Goal: Download file/media

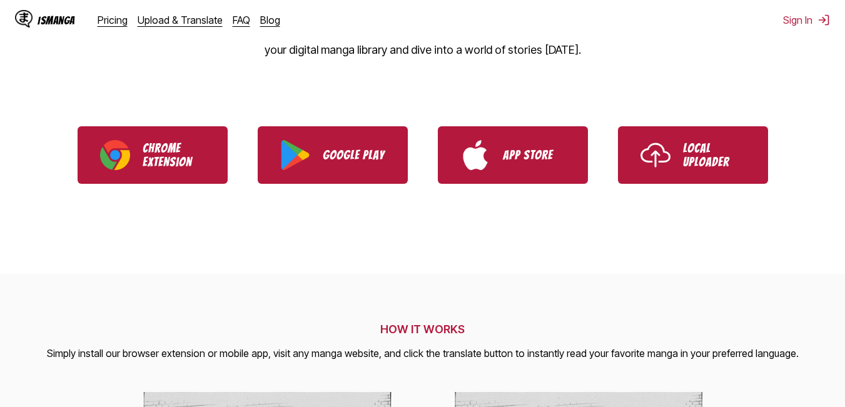
scroll to position [125, 0]
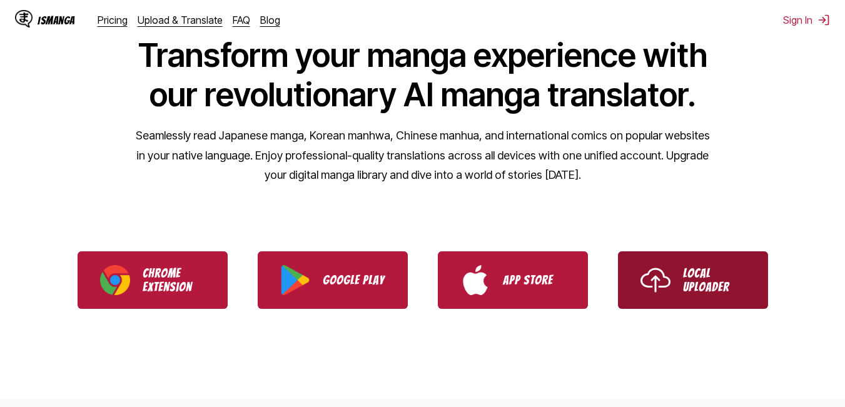
click at [653, 280] on img "Use IsManga Local Uploader" at bounding box center [655, 280] width 30 height 30
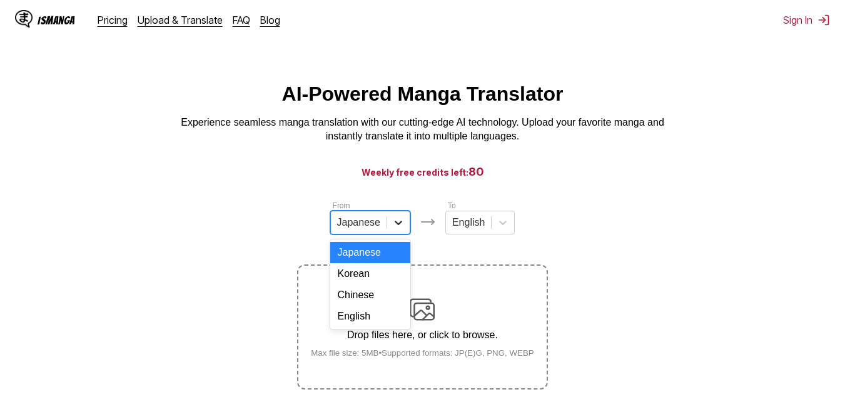
click at [396, 229] on icon at bounding box center [398, 222] width 13 height 13
click at [366, 325] on div "English" at bounding box center [370, 316] width 80 height 21
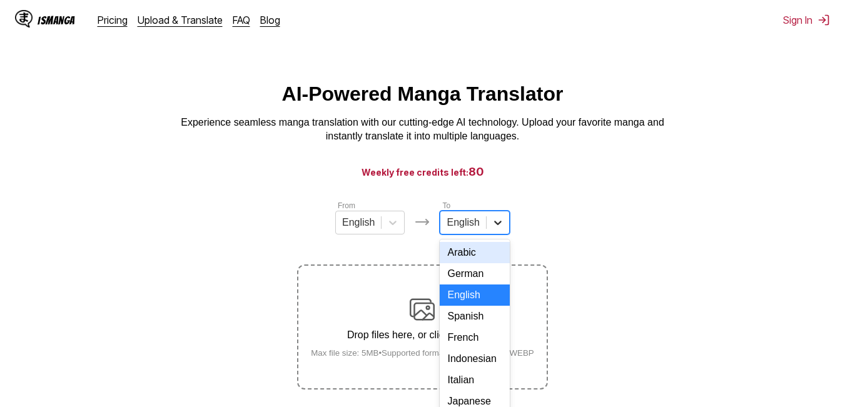
click at [493, 229] on div "17 results available. Use Up and Down to choose options, press Enter to select …" at bounding box center [474, 223] width 69 height 24
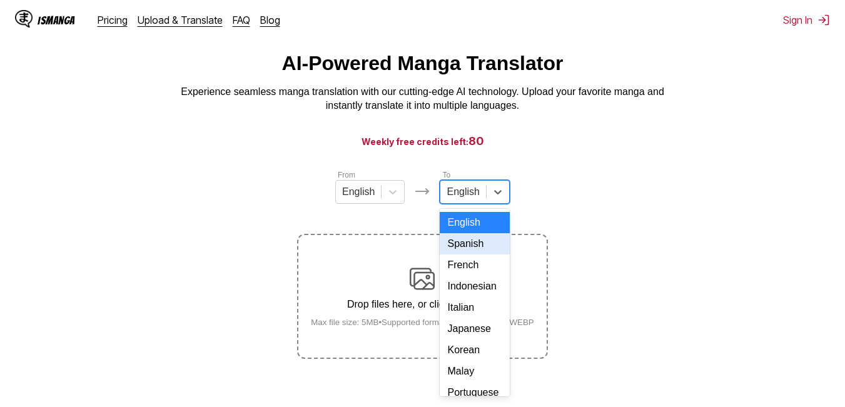
scroll to position [63, 0]
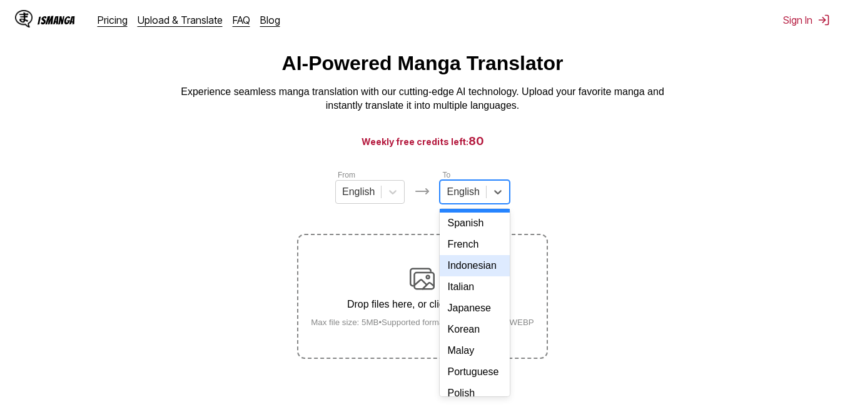
click at [468, 276] on div "Indonesian" at bounding box center [474, 265] width 69 height 21
